Goal: Communication & Community: Answer question/provide support

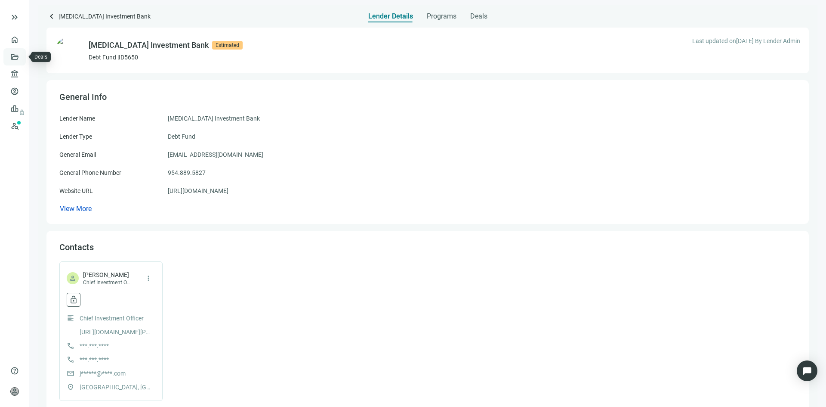
click at [22, 56] on link "Deals" at bounding box center [29, 56] width 15 height 7
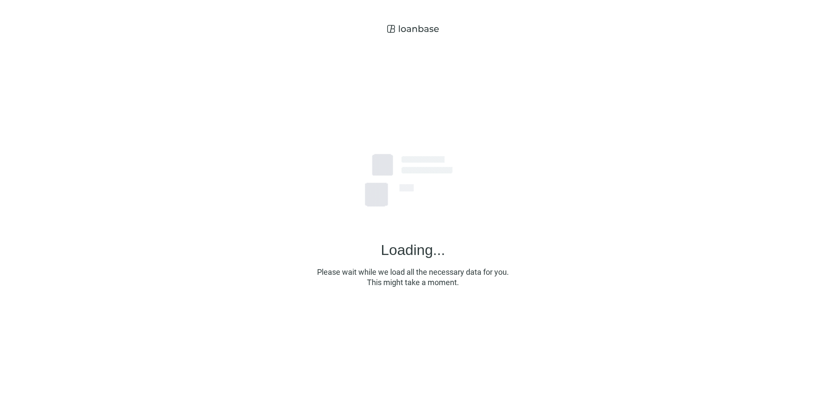
click at [377, 179] on div "Loading... Please wait while we load all the necessary data for you. This might…" at bounding box center [413, 200] width 826 height 400
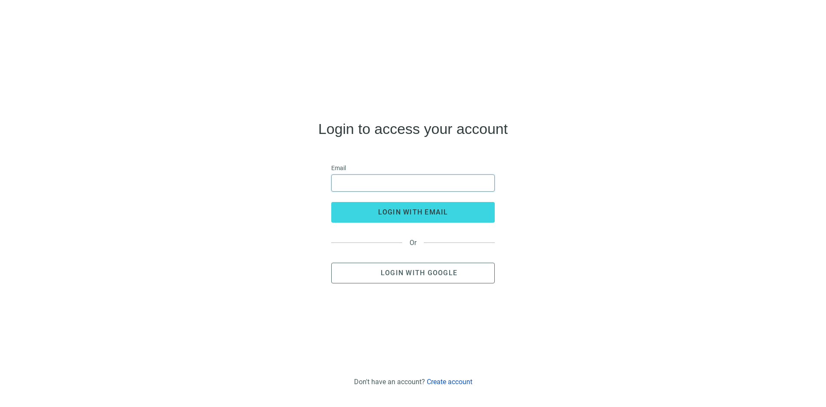
click at [361, 182] on input "email" at bounding box center [413, 183] width 152 height 16
type input "**********"
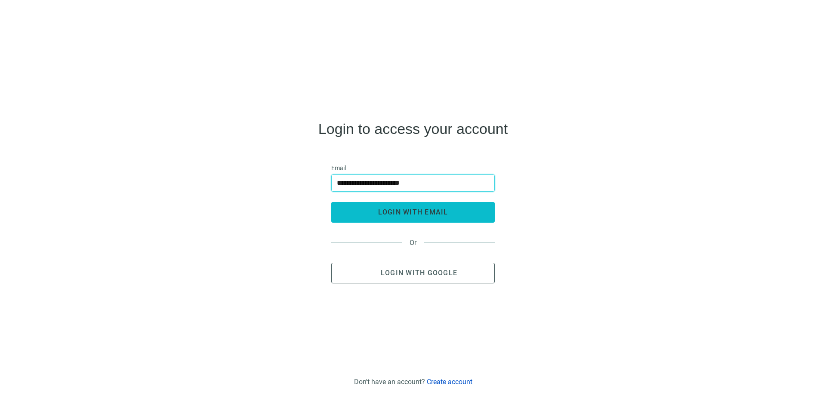
click at [401, 214] on span "login with email" at bounding box center [413, 212] width 70 height 8
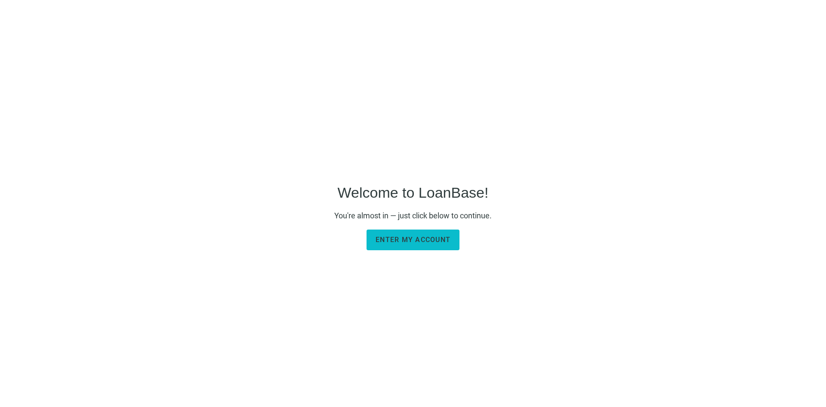
click at [405, 243] on span "Enter my account" at bounding box center [413, 239] width 75 height 8
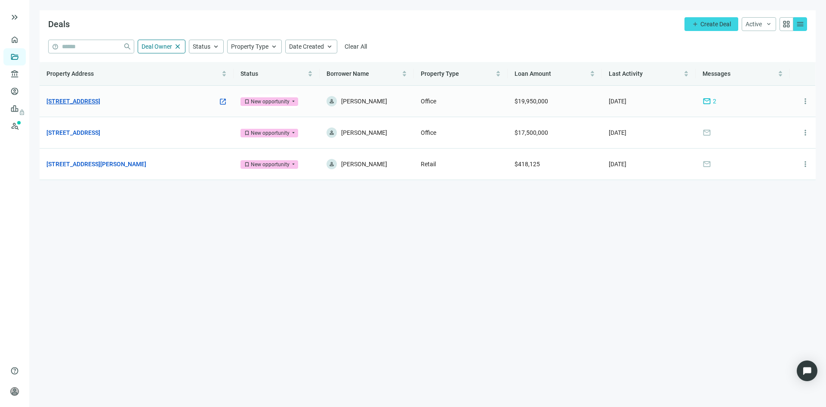
click at [100, 101] on link "[STREET_ADDRESS]" at bounding box center [73, 100] width 54 height 9
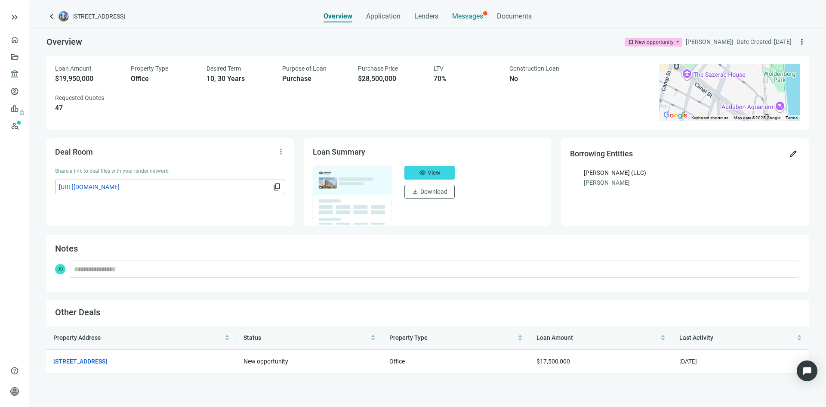
click at [468, 13] on span "Messages" at bounding box center [467, 16] width 31 height 8
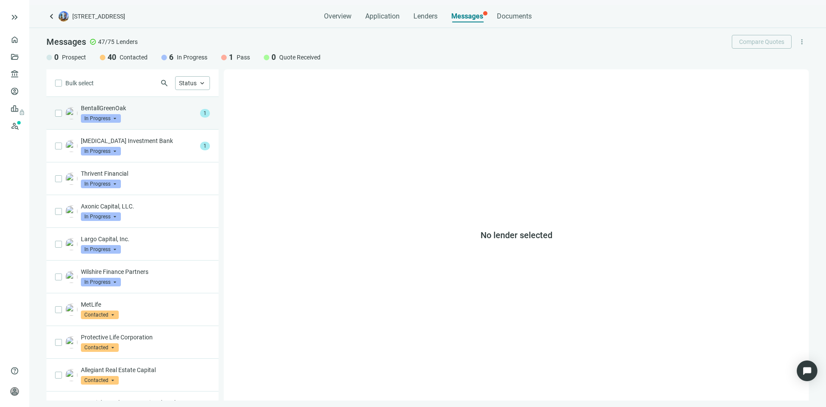
click at [149, 115] on div "BentallGreenOak In Progress arrow_drop_down" at bounding box center [139, 113] width 116 height 19
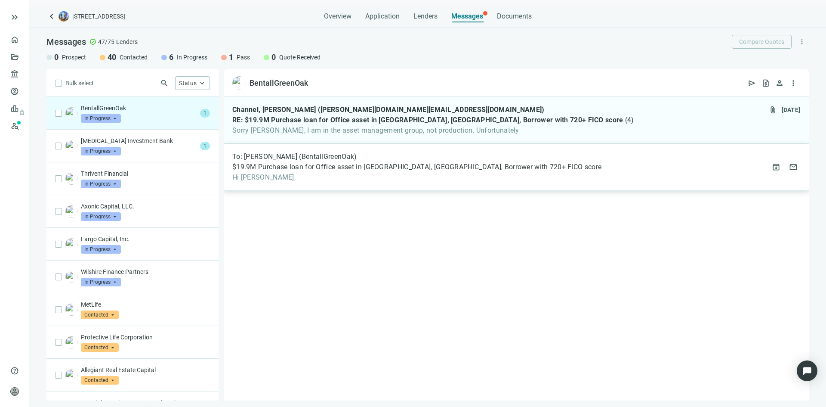
click at [345, 166] on span "$19.9M Purchase loan for Office asset in [GEOGRAPHIC_DATA], [GEOGRAPHIC_DATA], …" at bounding box center [416, 167] width 369 height 9
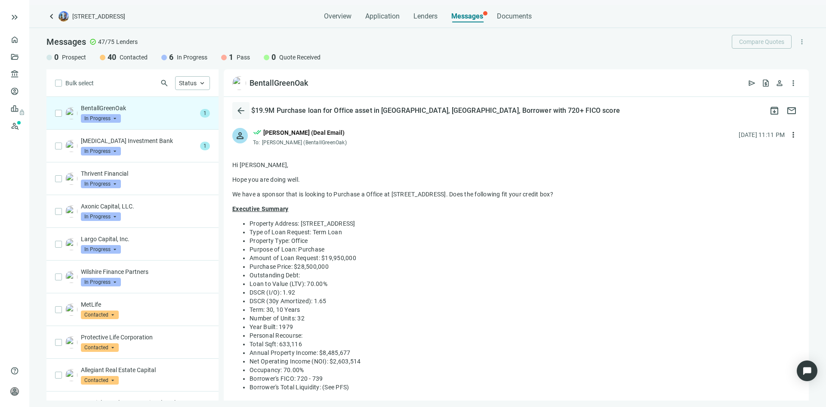
click at [239, 108] on span "arrow_back" at bounding box center [241, 110] width 10 height 10
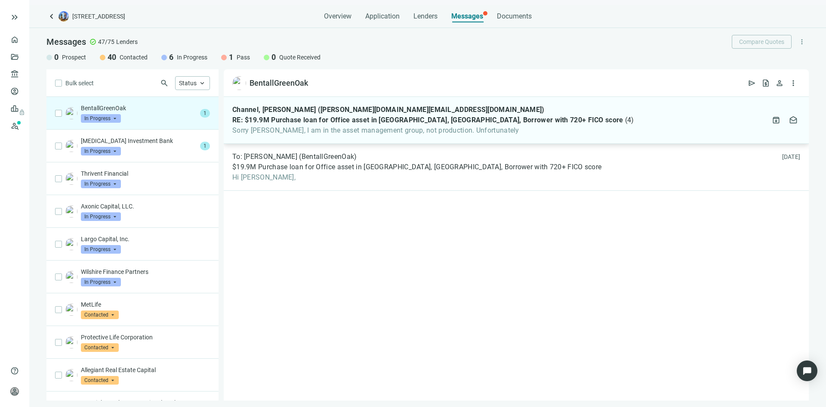
click at [342, 124] on span "RE: $19.9M Purchase loan for Office asset in [GEOGRAPHIC_DATA], [GEOGRAPHIC_DAT…" at bounding box center [427, 120] width 391 height 9
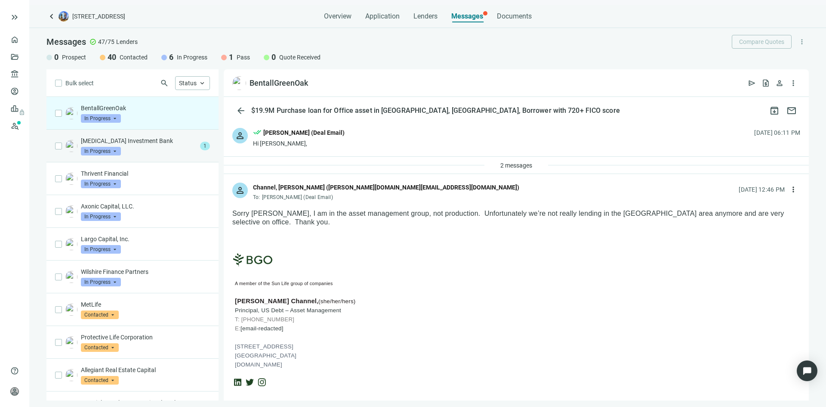
click at [157, 144] on p "[MEDICAL_DATA] Investment Bank" at bounding box center [139, 140] width 116 height 9
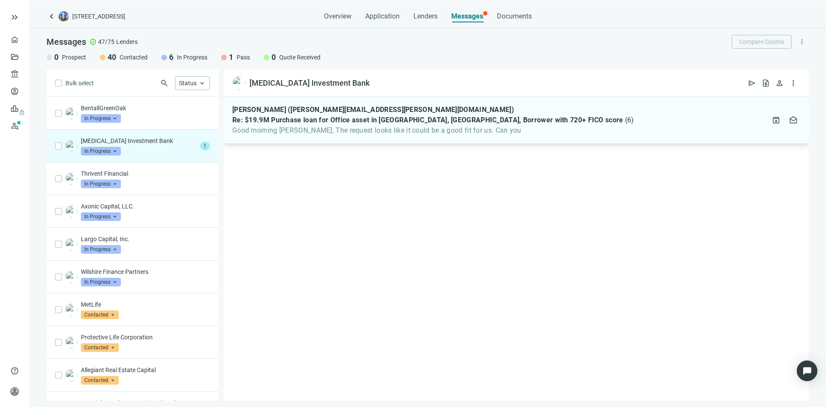
click at [352, 126] on span "Good morning [PERSON_NAME], The request looks like it could be a good fit for u…" at bounding box center [433, 130] width 402 height 9
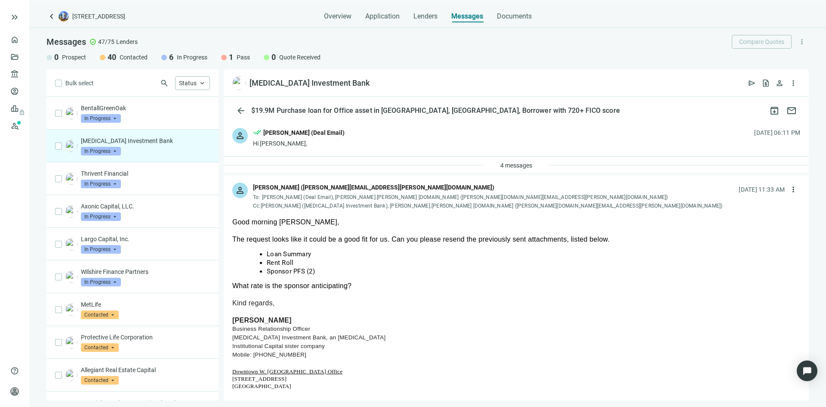
click at [101, 139] on p "[MEDICAL_DATA] Investment Bank" at bounding box center [145, 140] width 129 height 9
click at [72, 147] on img at bounding box center [71, 146] width 12 height 12
click at [156, 238] on p "Largo Capital, Inc." at bounding box center [145, 239] width 129 height 9
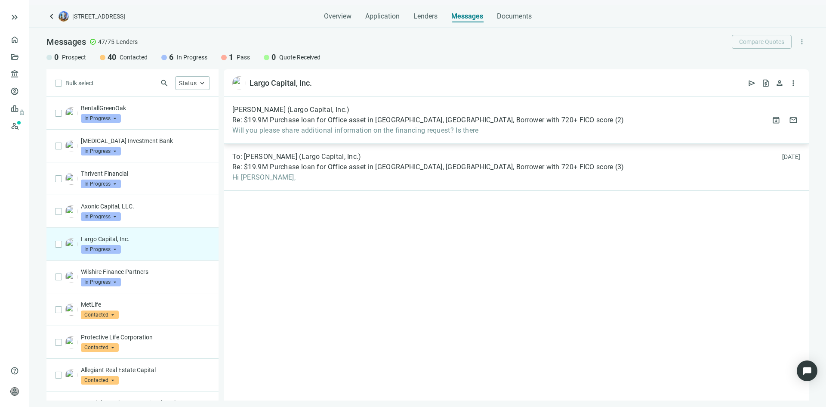
click at [371, 132] on span "Will you please share additional information on the financing request? Is there" at bounding box center [428, 130] width 392 height 9
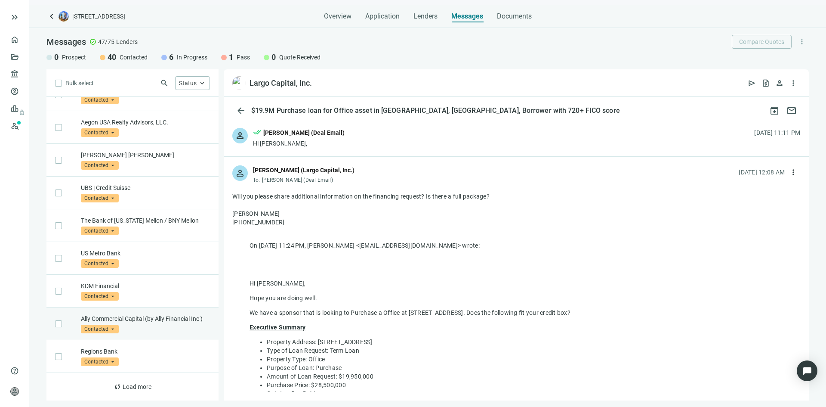
scroll to position [387, 0]
click at [140, 388] on span "Load more" at bounding box center [137, 386] width 29 height 7
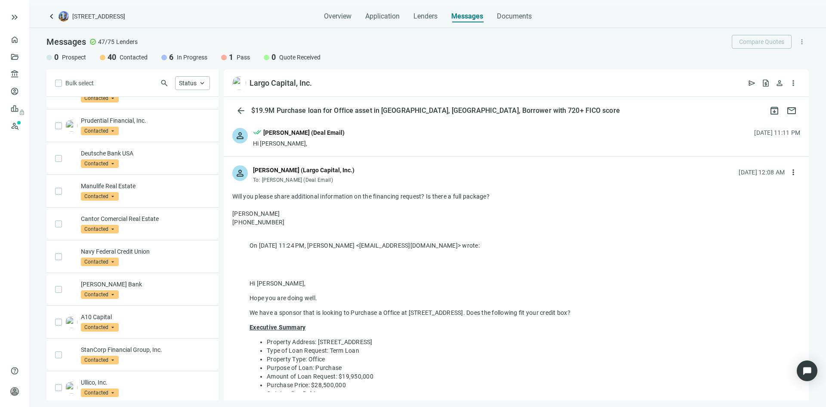
scroll to position [1050, 0]
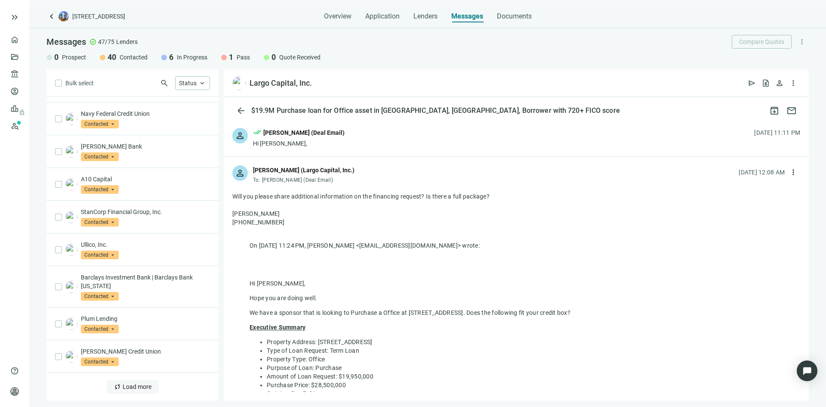
click at [122, 382] on button "sync Load more" at bounding box center [133, 387] width 52 height 14
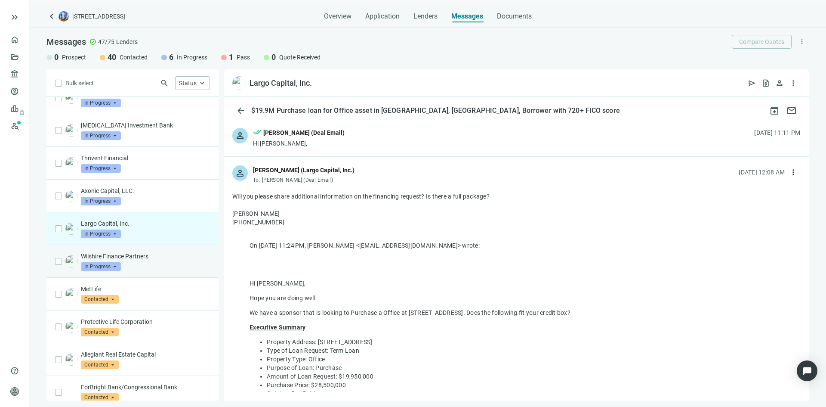
scroll to position [0, 0]
